Goal: Task Accomplishment & Management: Manage account settings

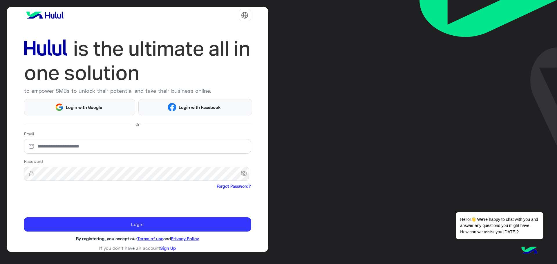
scroll to position [7, 0]
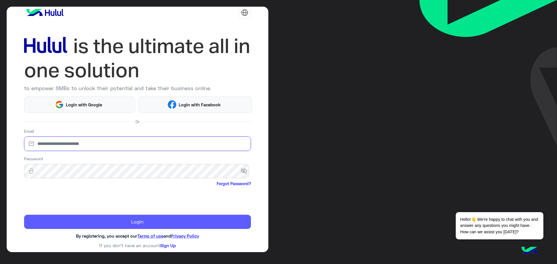
type input "**********"
click at [123, 222] on button "Login" at bounding box center [137, 222] width 227 height 14
